Goal: Find specific page/section: Find specific page/section

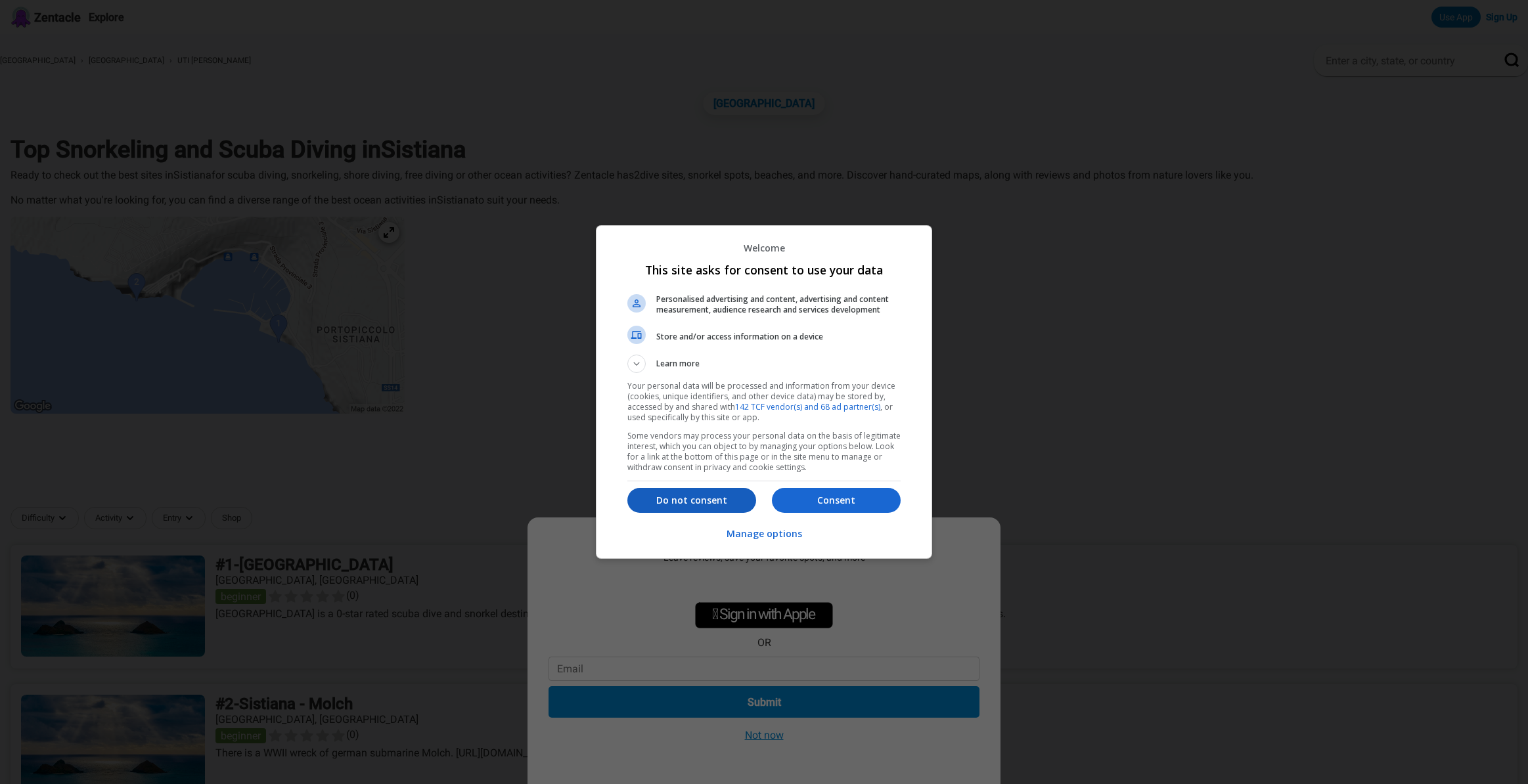
click at [725, 497] on p "Do not consent" at bounding box center [692, 500] width 129 height 13
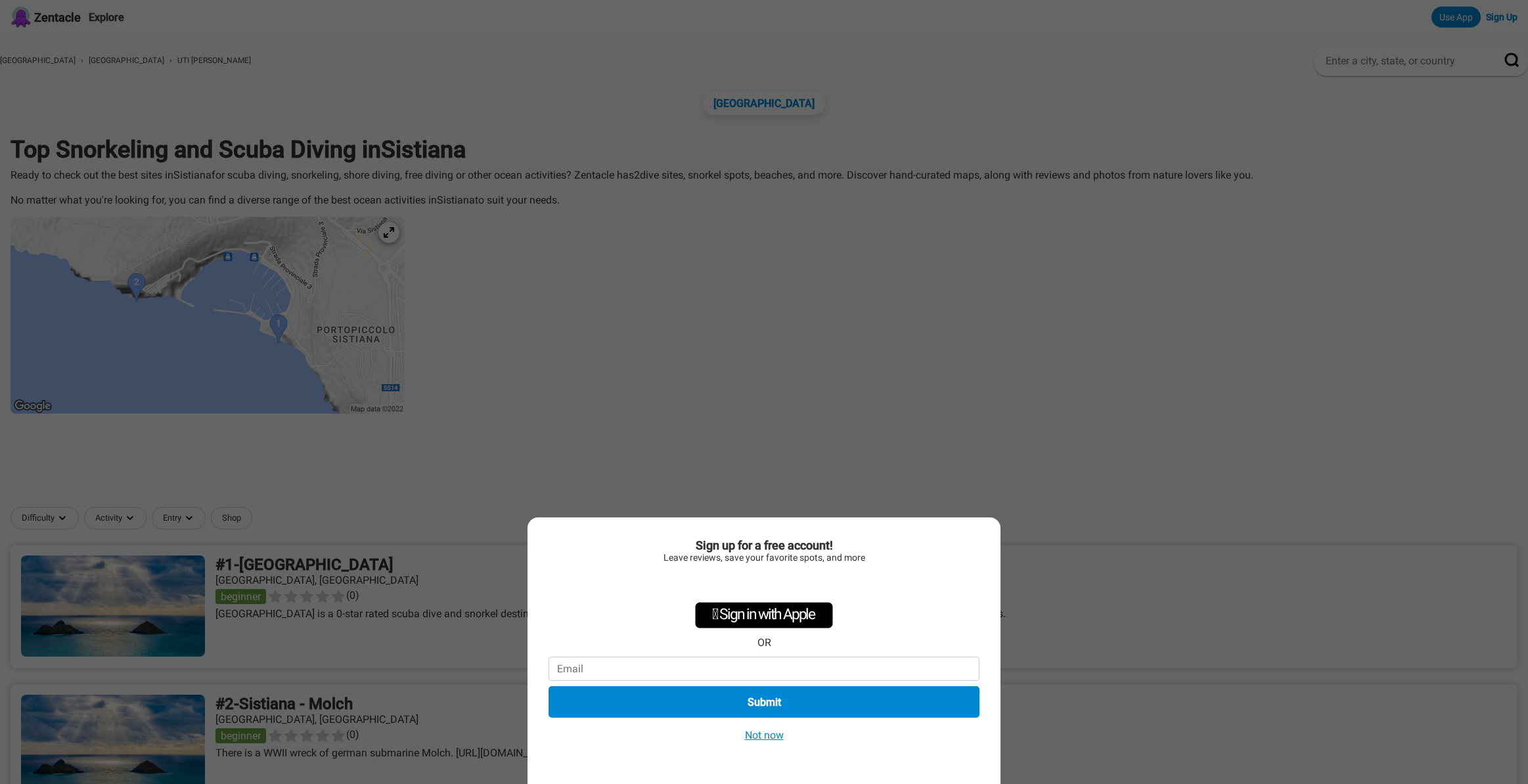
click at [59, 15] on div "Sign up for a free account! Leave reviews, save your favorite spots, and more …" at bounding box center [764, 392] width 1528 height 784
click at [761, 737] on button "Not now" at bounding box center [764, 735] width 47 height 14
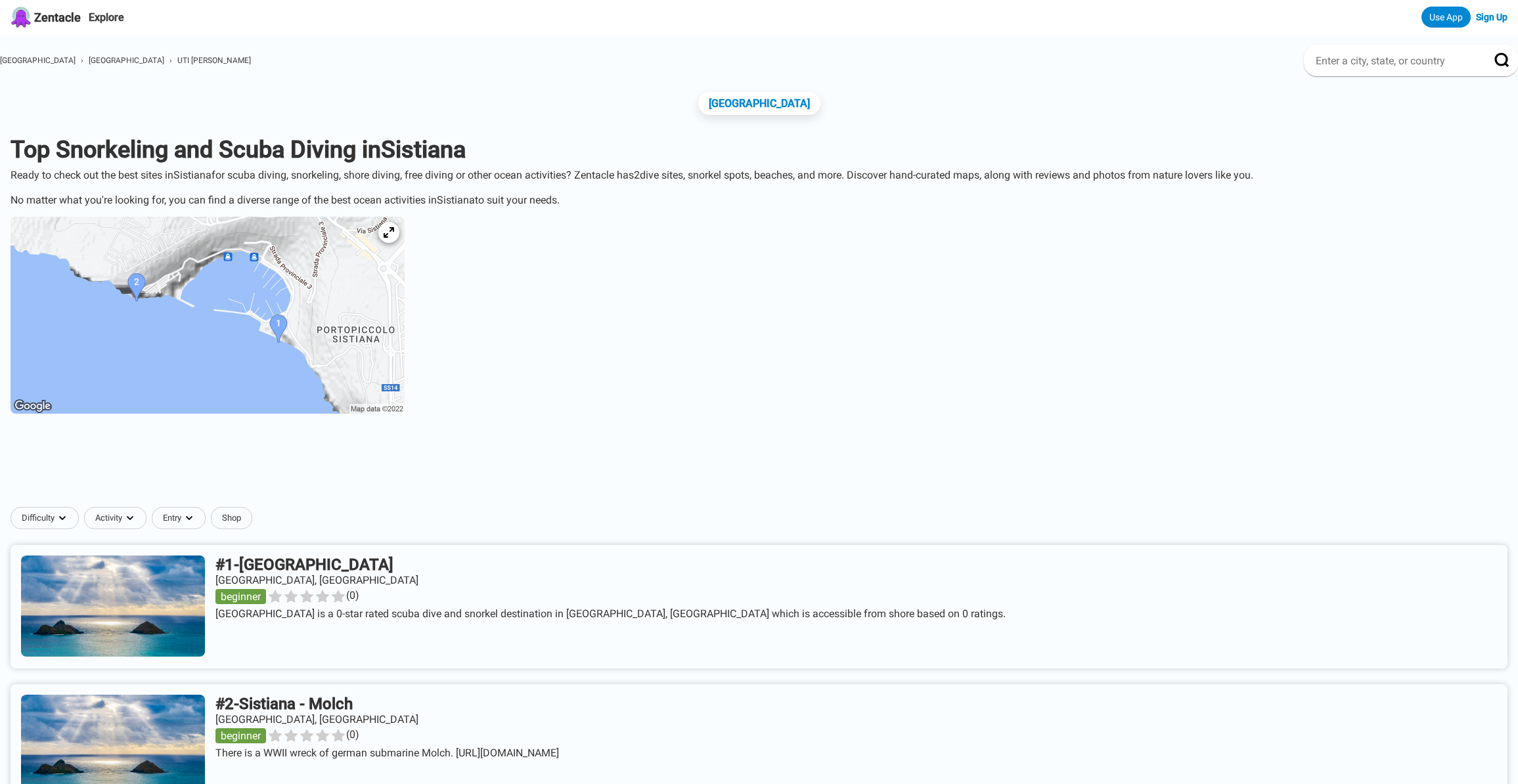
click at [41, 15] on span "Zentacle" at bounding box center [58, 17] width 47 height 14
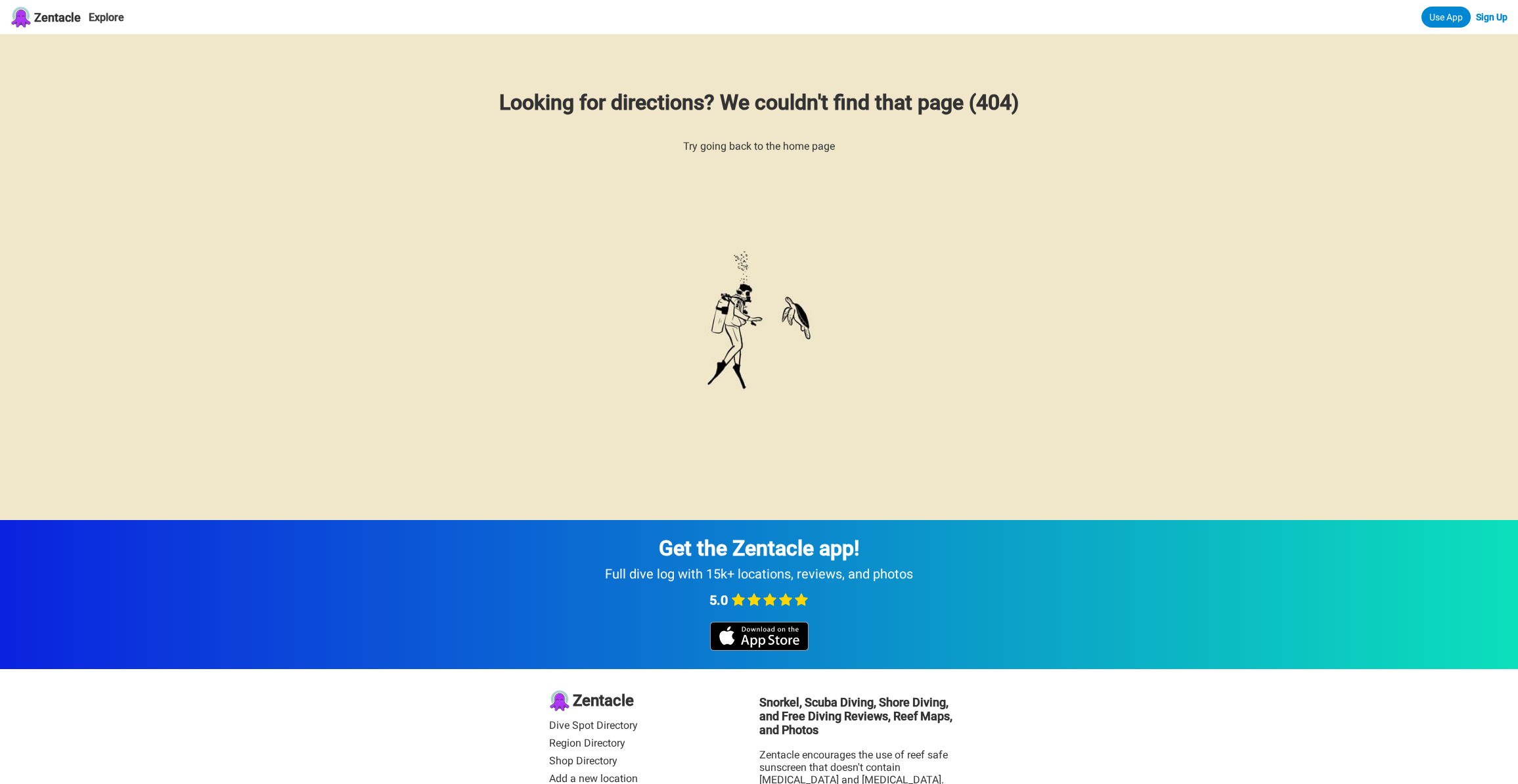
click at [19, 18] on img at bounding box center [21, 17] width 21 height 21
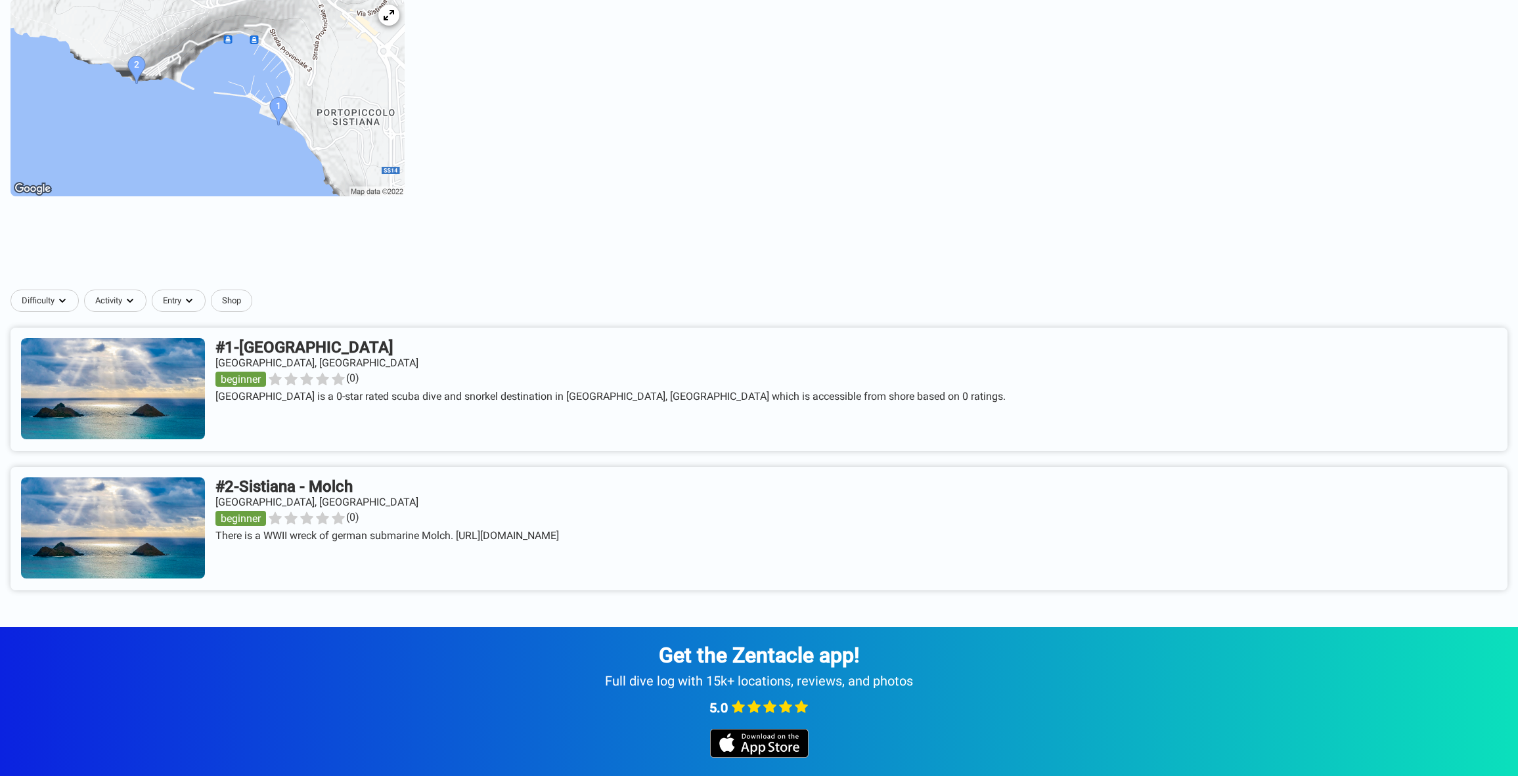
scroll to position [377, 0]
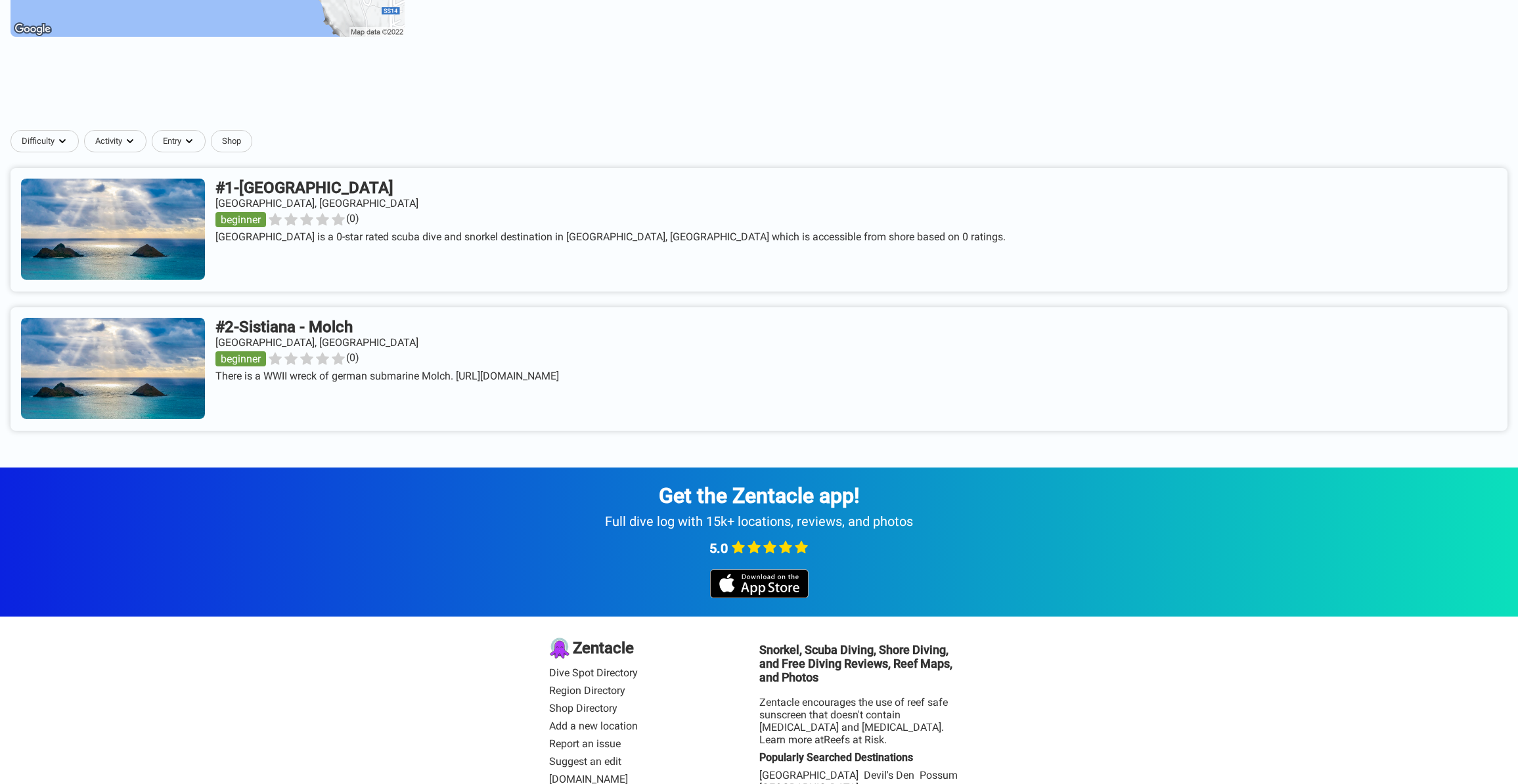
click at [161, 243] on link at bounding box center [759, 230] width 1497 height 124
